Goal: Use online tool/utility: Utilize a website feature to perform a specific function

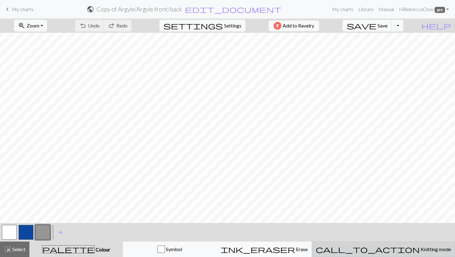
click at [386, 249] on span "call_to_action" at bounding box center [368, 249] width 104 height 9
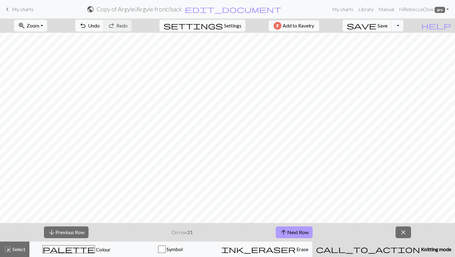
click at [304, 232] on button "arrow_upward Next Row" at bounding box center [294, 233] width 37 height 12
click at [66, 235] on button "arrow_downward Previous Row" at bounding box center [66, 233] width 45 height 12
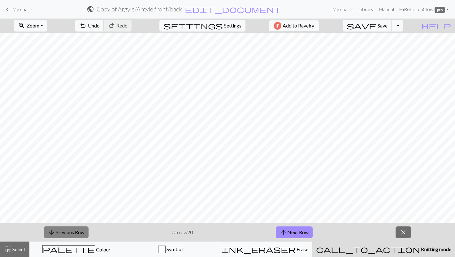
click at [66, 235] on button "arrow_downward Previous Row" at bounding box center [66, 233] width 45 height 12
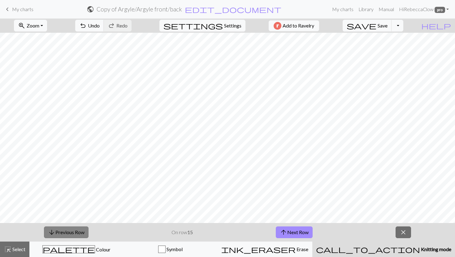
click at [66, 235] on button "arrow_downward Previous Row" at bounding box center [66, 233] width 45 height 12
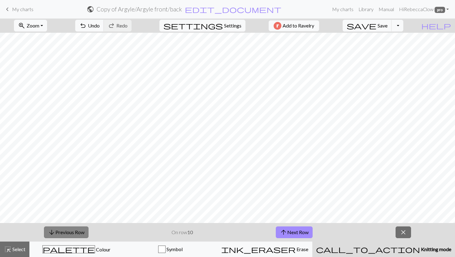
click at [66, 235] on button "arrow_downward Previous Row" at bounding box center [66, 233] width 45 height 12
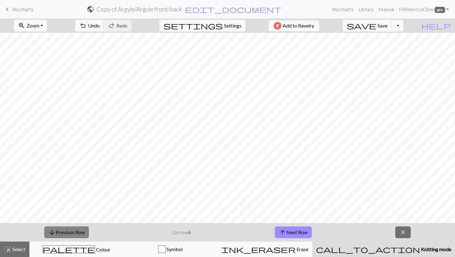
click at [66, 235] on button "arrow_downward Previous Row" at bounding box center [66, 233] width 45 height 12
click at [420, 248] on span "Knitting mode" at bounding box center [435, 250] width 31 height 6
click at [402, 236] on span "close" at bounding box center [402, 232] width 7 height 9
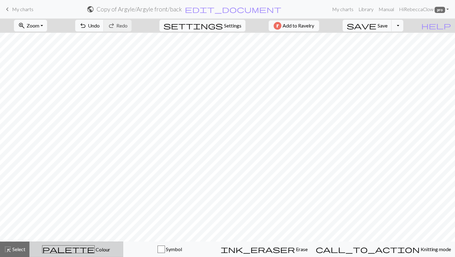
click at [95, 248] on span "Colour" at bounding box center [102, 250] width 15 height 6
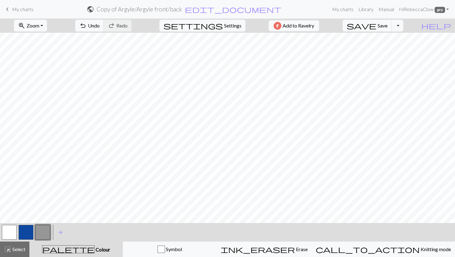
click at [10, 227] on button "button" at bounding box center [9, 232] width 15 height 15
click at [28, 233] on button "button" at bounding box center [26, 232] width 15 height 15
click at [10, 234] on button "button" at bounding box center [9, 232] width 15 height 15
click at [20, 233] on button "button" at bounding box center [26, 232] width 15 height 15
click at [7, 228] on button "button" at bounding box center [9, 232] width 15 height 15
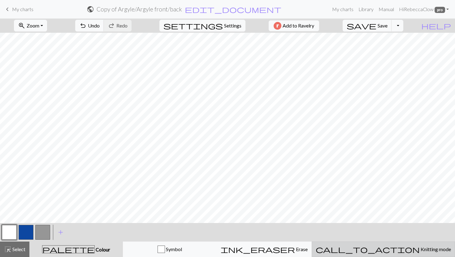
click at [362, 247] on div "call_to_action Knitting mode Knitting mode" at bounding box center [383, 249] width 135 height 7
